Goal: Transaction & Acquisition: Subscribe to service/newsletter

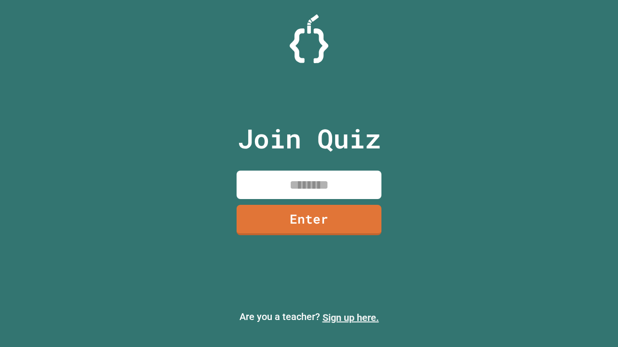
click at [350, 318] on link "Sign up here." at bounding box center [350, 318] width 56 height 12
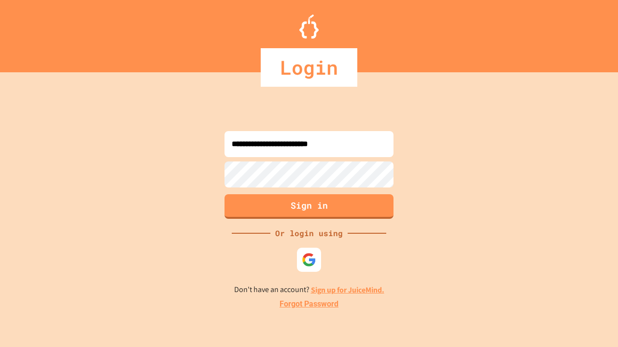
type input "**********"
